Goal: Task Accomplishment & Management: Manage account settings

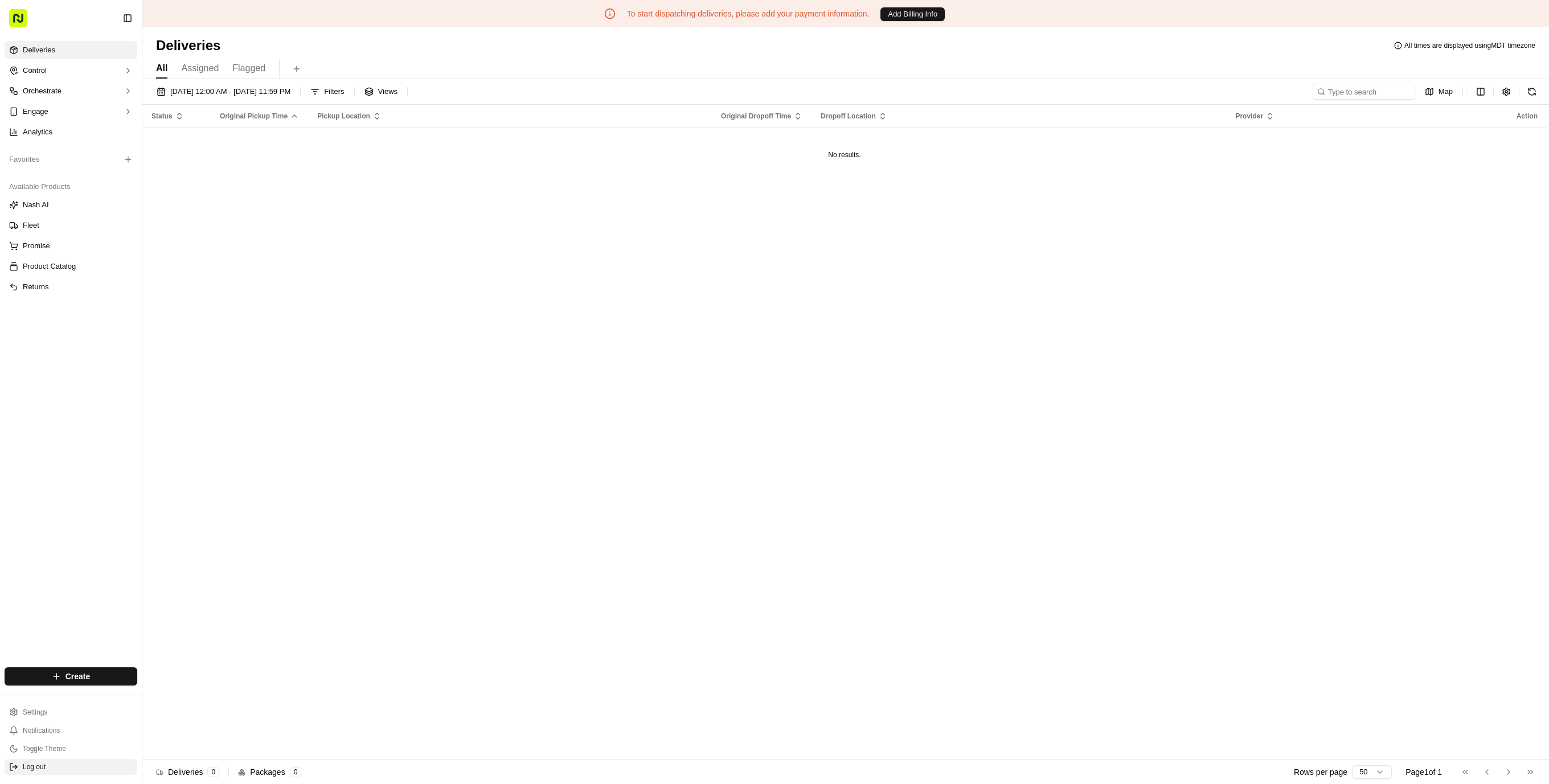
click at [45, 765] on span "Log out" at bounding box center [35, 767] width 23 height 9
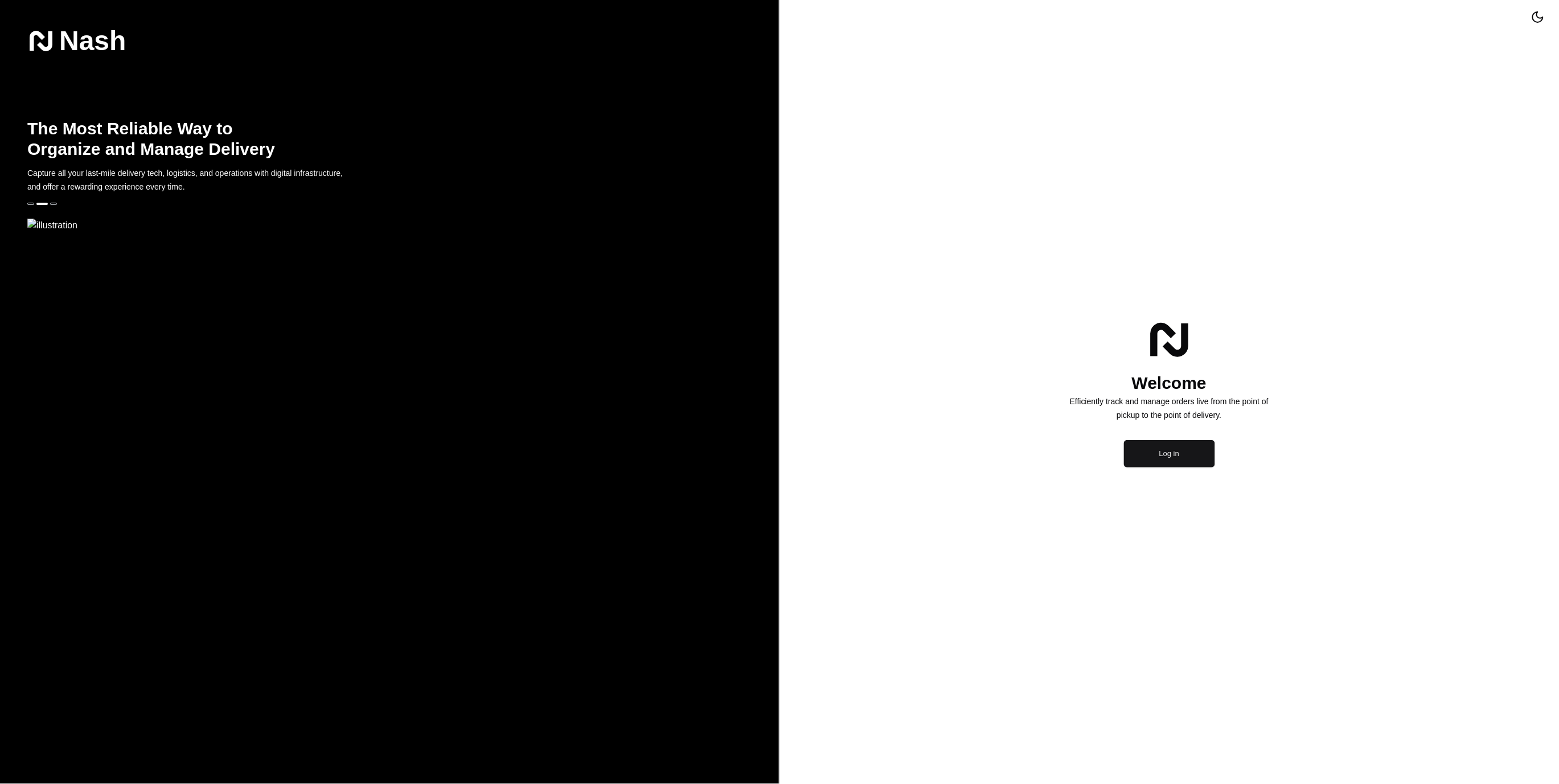
click at [1193, 467] on button "Log in" at bounding box center [1169, 454] width 91 height 28
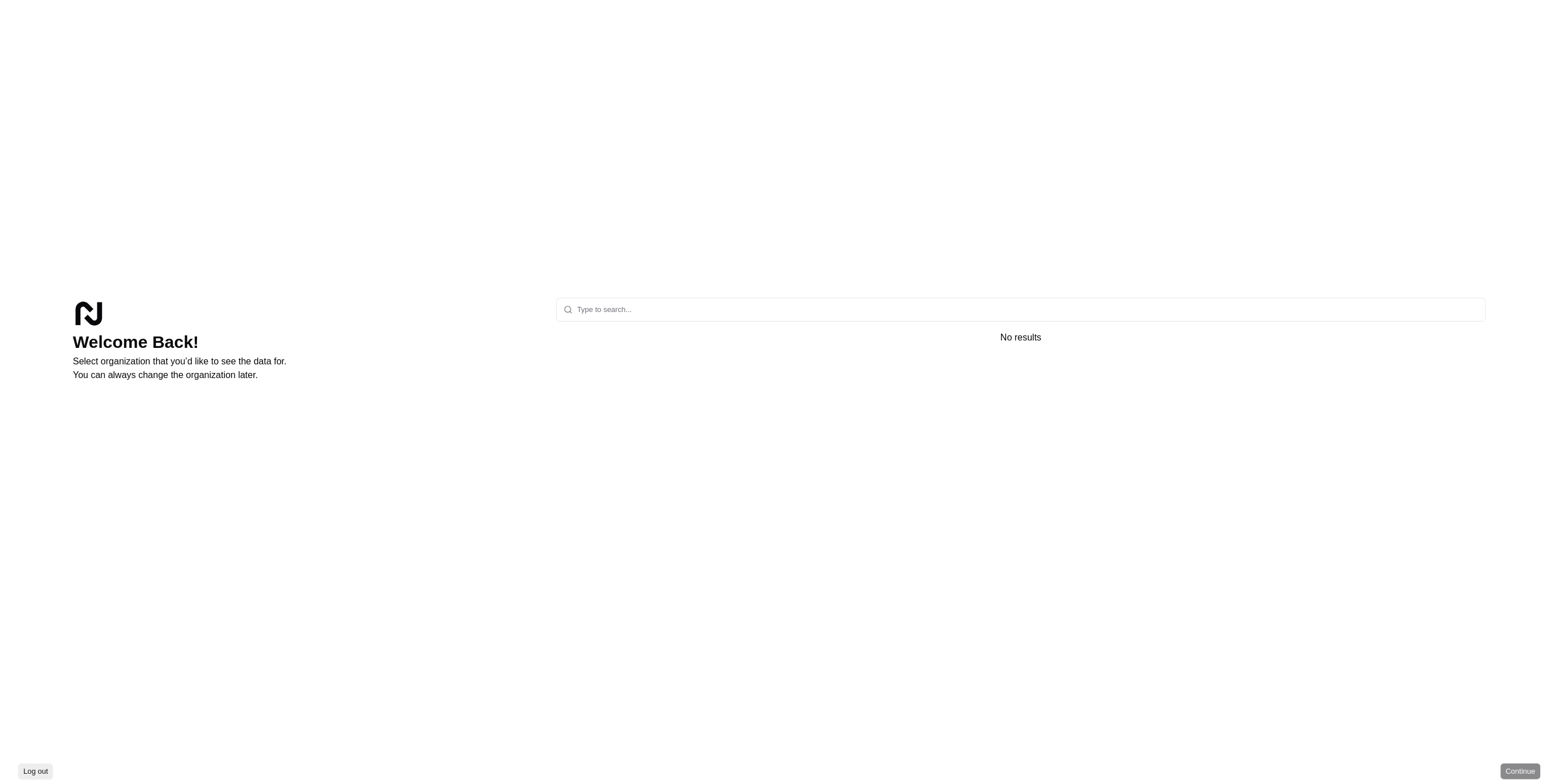
click at [787, 293] on div "Welcome Back! Select organization that you’d like to see the data for. You can …" at bounding box center [780, 379] width 1559 height 759
click at [786, 316] on input "text" at bounding box center [1028, 310] width 901 height 23
click at [815, 308] on input "text" at bounding box center [1028, 310] width 901 height 23
